Goal: Task Accomplishment & Management: Complete application form

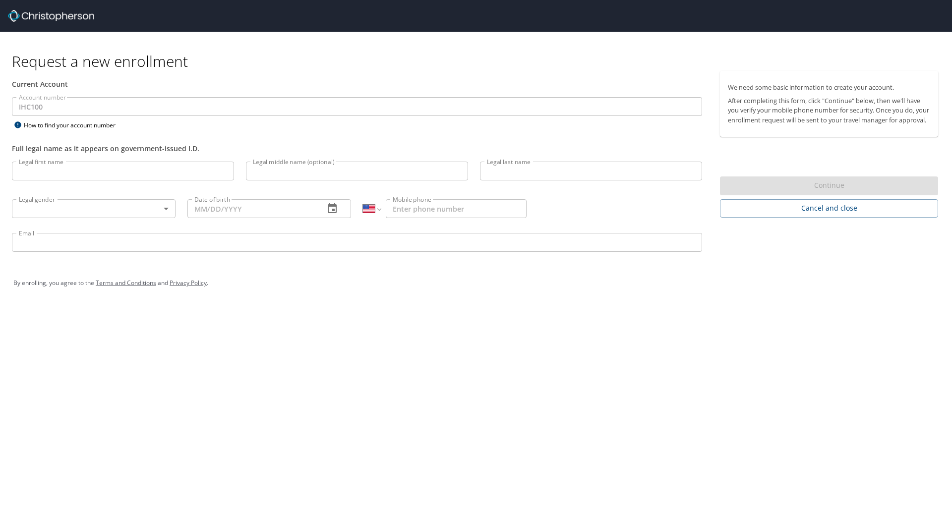
select select "US"
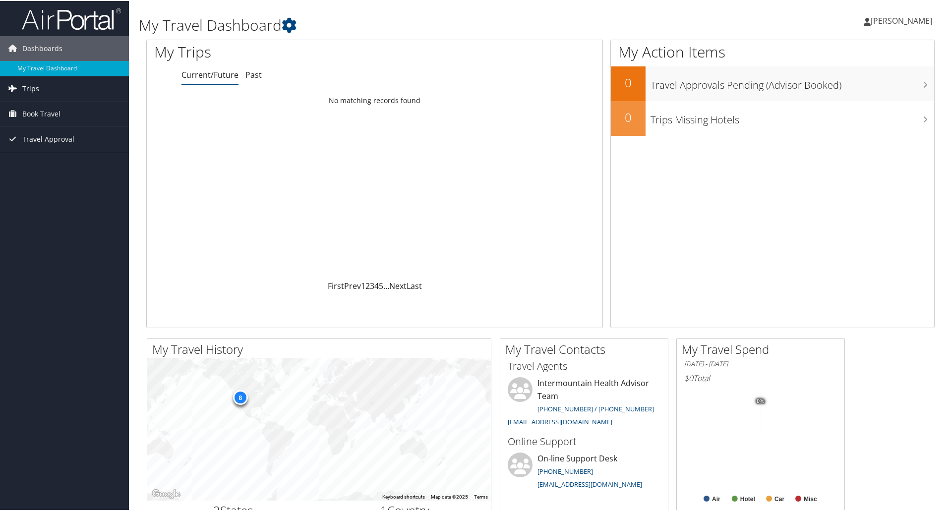
click at [41, 79] on link "Trips" at bounding box center [64, 87] width 129 height 25
click at [48, 118] on link "Past Trips" at bounding box center [64, 122] width 129 height 15
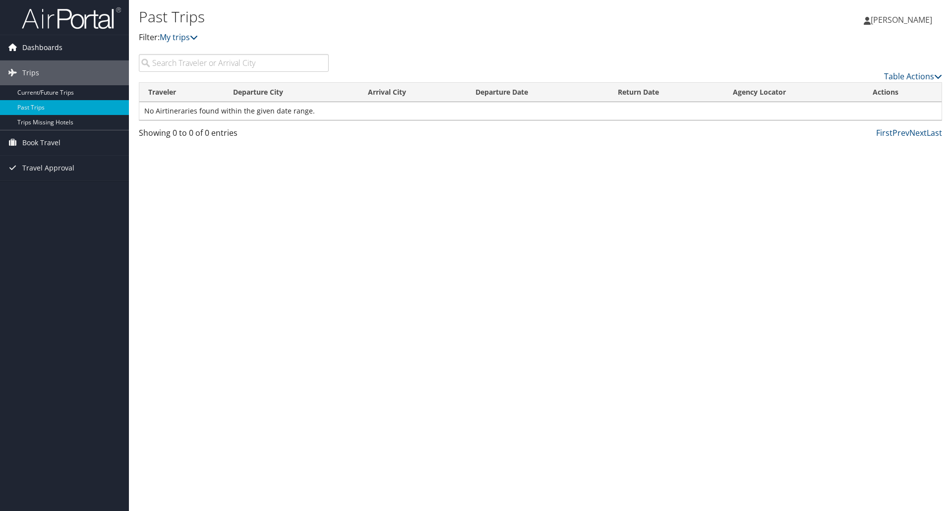
click at [19, 53] on icon at bounding box center [12, 47] width 15 height 15
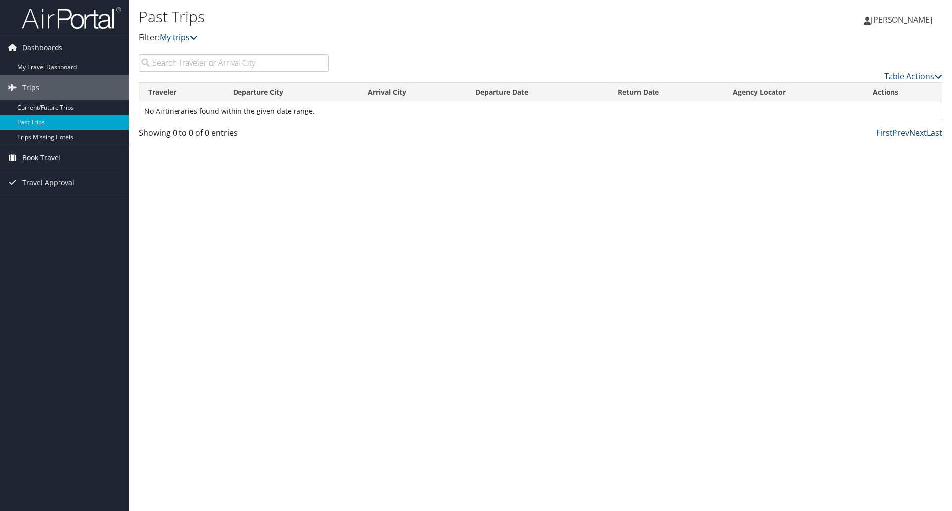
click at [51, 160] on span "Book Travel" at bounding box center [41, 157] width 38 height 25
click at [51, 181] on link "Agent Booking Request" at bounding box center [64, 177] width 129 height 15
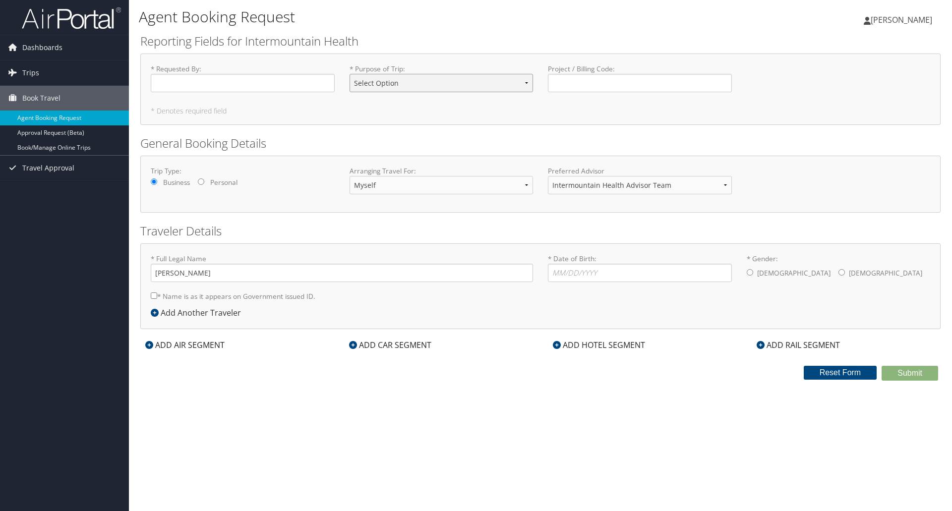
click at [385, 88] on select "Select Option 3rd Party Reimbursable Business CME Conf or Education Groups Pers…" at bounding box center [442, 83] width 184 height 18
drag, startPoint x: 385, startPoint y: 88, endPoint x: 235, endPoint y: 100, distance: 150.8
click at [385, 88] on select "Select Option 3rd Party Reimbursable Business CME Conf or Education Groups Pers…" at bounding box center [442, 83] width 184 height 18
click at [221, 90] on input "* Requested By : Required" at bounding box center [243, 83] width 184 height 18
click at [435, 83] on select "Select Option 3rd Party Reimbursable Business CME Conf or Education Groups Pers…" at bounding box center [442, 83] width 184 height 18
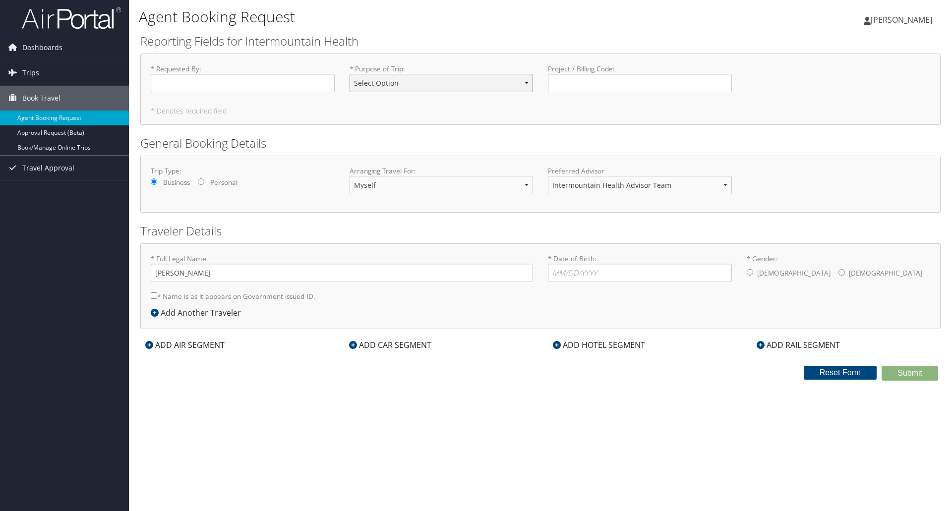
click at [431, 85] on select "Select Option 3rd Party Reimbursable Business CME Conf or Education Groups Pers…" at bounding box center [442, 83] width 184 height 18
click at [229, 184] on label "Personal" at bounding box center [223, 183] width 27 height 10
click at [204, 184] on input "Personal" at bounding box center [201, 182] width 6 height 6
radio input "true"
click at [187, 183] on label "Business" at bounding box center [176, 183] width 27 height 10
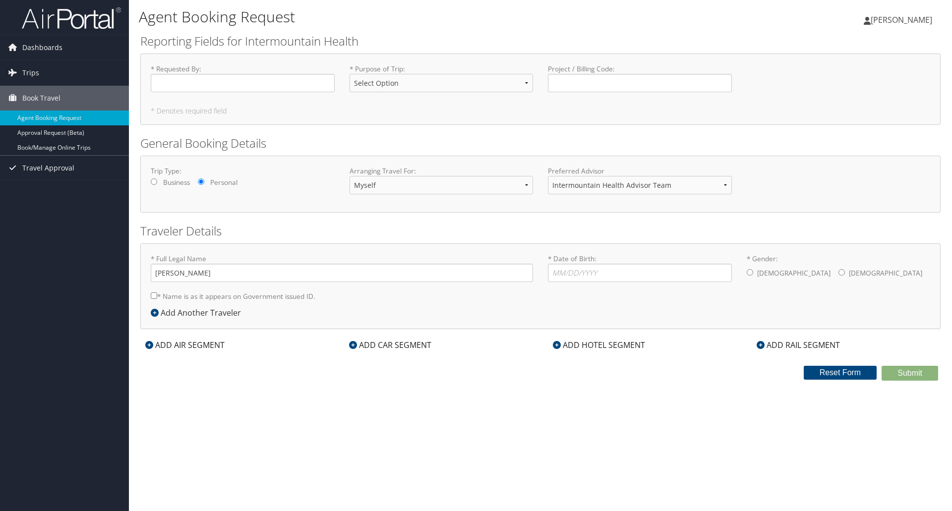
click at [157, 183] on input "Business" at bounding box center [154, 182] width 6 height 6
radio input "true"
